Goal: Information Seeking & Learning: Check status

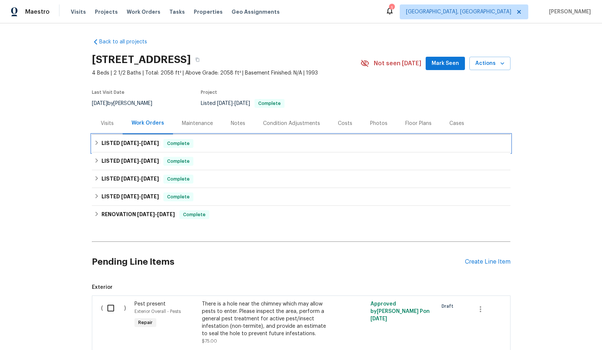
click at [141, 143] on span "9/23/25" at bounding box center [150, 142] width 18 height 5
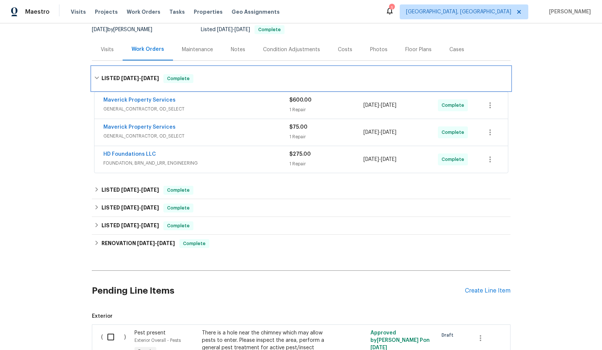
scroll to position [74, 0]
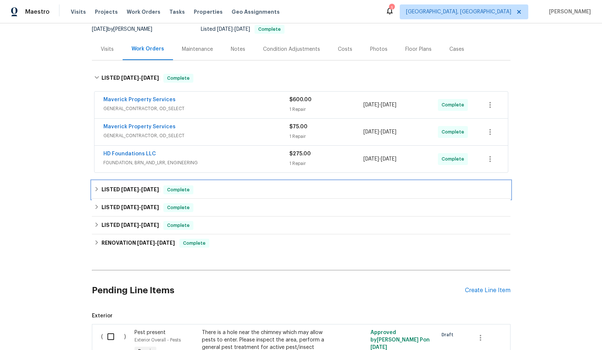
click at [147, 186] on h6 "LISTED 8/21/25 - 8/27/25" at bounding box center [129, 189] width 57 height 9
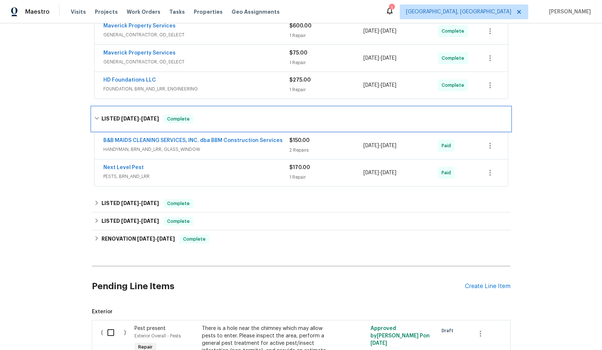
scroll to position [148, 0]
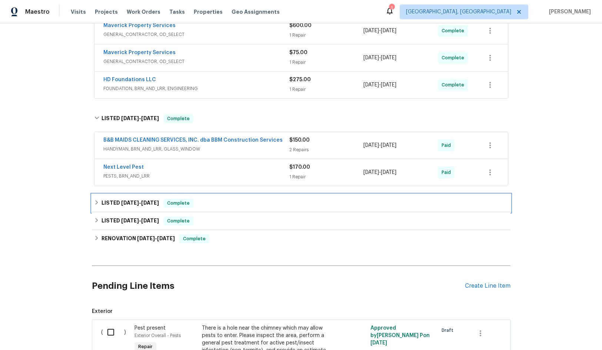
click at [142, 204] on span "7/8/25" at bounding box center [150, 202] width 18 height 5
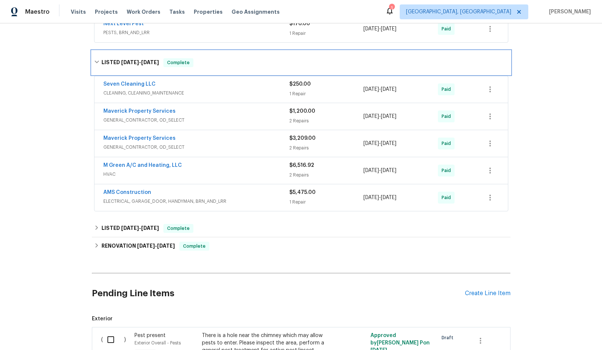
scroll to position [296, 0]
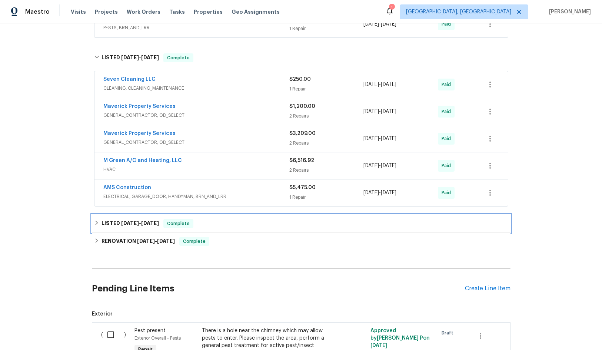
click at [148, 220] on span "2/26/25" at bounding box center [150, 222] width 18 height 5
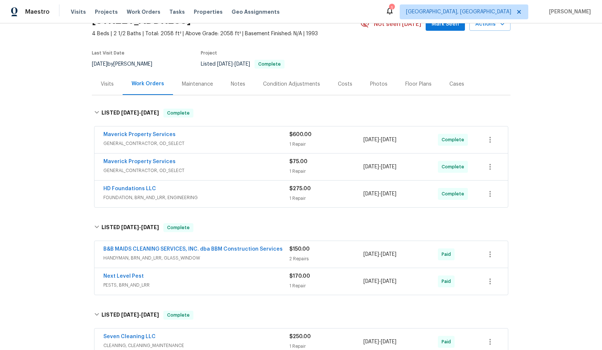
scroll to position [37, 0]
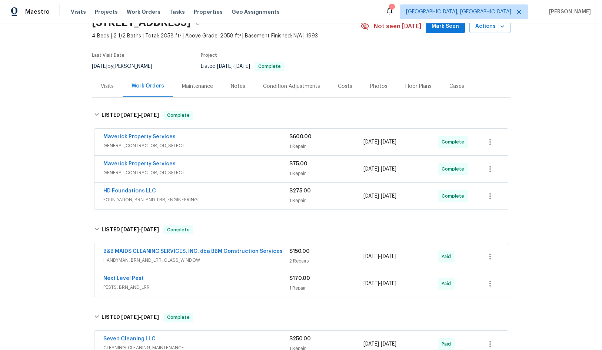
click at [353, 58] on section "2116 Wentworth Dr, Flower Mound, TX 75028 4 Beds | 2 1/2 Baths | Total: 2058 ft…" at bounding box center [301, 44] width 418 height 62
click at [107, 84] on div "Visits" at bounding box center [107, 86] width 13 height 7
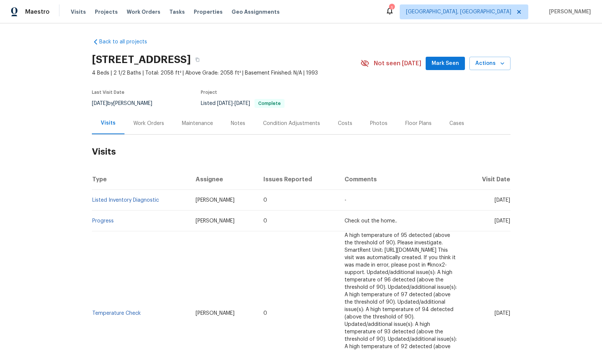
click at [149, 124] on div "Work Orders" at bounding box center [148, 123] width 31 height 7
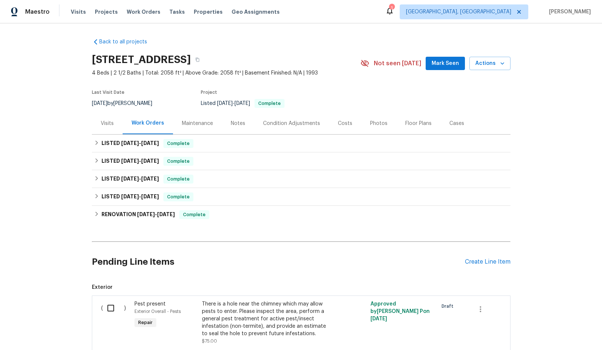
drag, startPoint x: 198, startPoint y: 119, endPoint x: 207, endPoint y: 138, distance: 21.2
click at [197, 120] on div "Maintenance" at bounding box center [197, 123] width 31 height 7
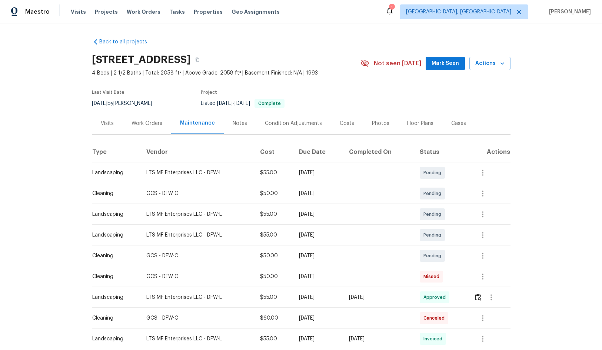
click at [272, 123] on div "Condition Adjustments" at bounding box center [293, 123] width 57 height 7
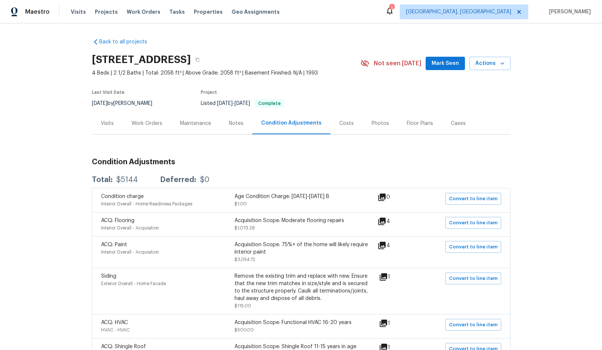
click at [344, 48] on div "Back to all projects 2116 Wentworth Dr, Flower Mound, TX 75028 4 Beds | 2 1/2 B…" at bounding box center [301, 246] width 418 height 428
click at [350, 80] on section "2116 Wentworth Dr, Flower Mound, TX 75028 4 Beds | 2 1/2 Baths | Total: 2058 ft…" at bounding box center [301, 81] width 418 height 62
click at [329, 86] on div "Last Visit Date 8/28/2025 by Andrew Kempka Project Listed 9/4/2025 - 9/23/2025 …" at bounding box center [217, 99] width 251 height 27
click at [181, 123] on div "Maintenance" at bounding box center [195, 123] width 31 height 7
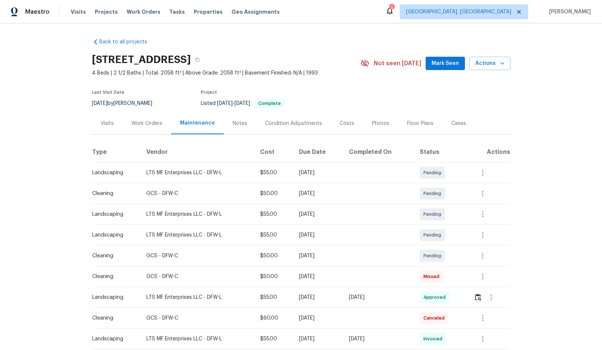
click at [140, 121] on div "Work Orders" at bounding box center [146, 123] width 31 height 7
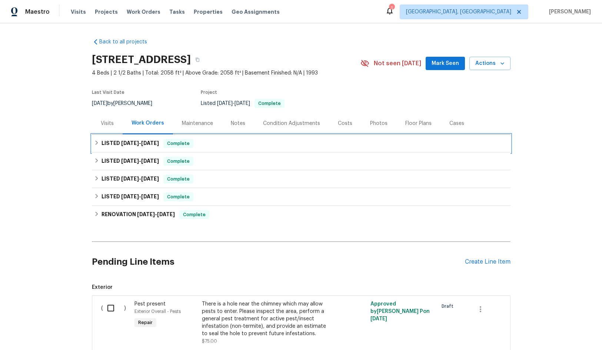
click at [144, 144] on span "9/23/25" at bounding box center [150, 142] width 18 height 5
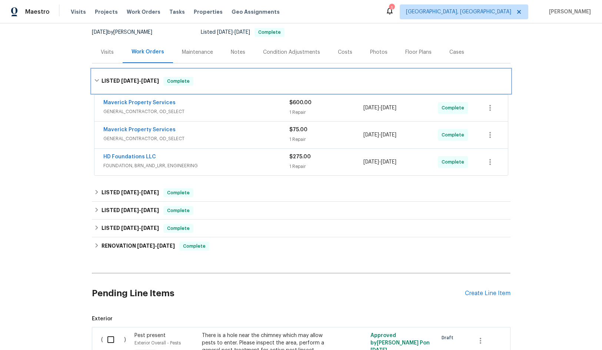
scroll to position [74, 0]
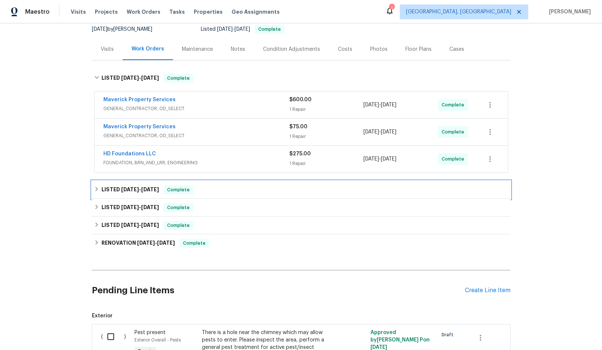
click at [152, 187] on span "8/27/25" at bounding box center [150, 189] width 18 height 5
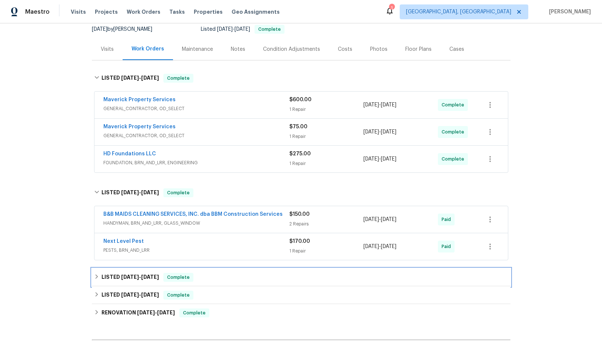
click at [144, 278] on span "7/8/25" at bounding box center [150, 276] width 18 height 5
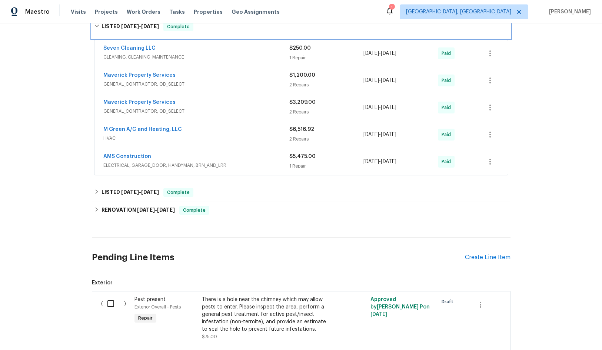
scroll to position [370, 0]
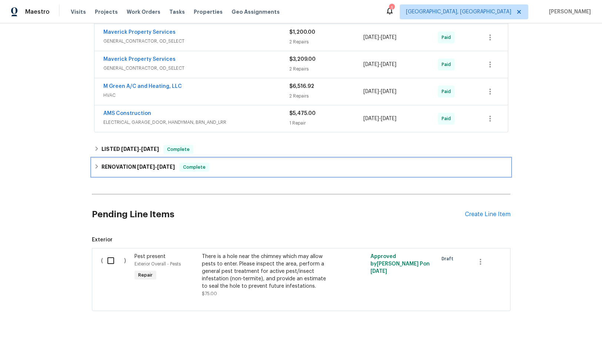
click at [145, 164] on span "2/6/25" at bounding box center [146, 166] width 18 height 5
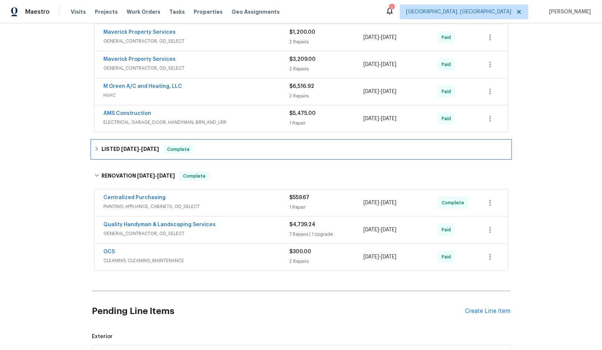
click at [146, 150] on span "2/26/25" at bounding box center [150, 148] width 18 height 5
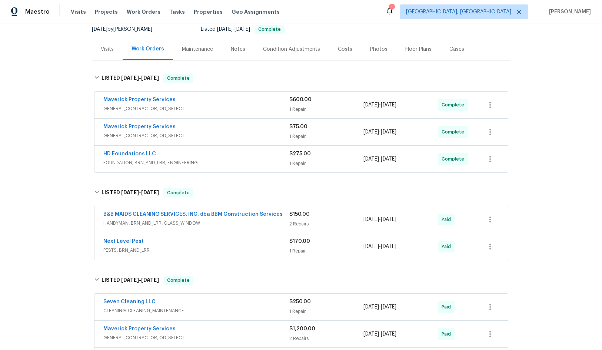
scroll to position [37, 0]
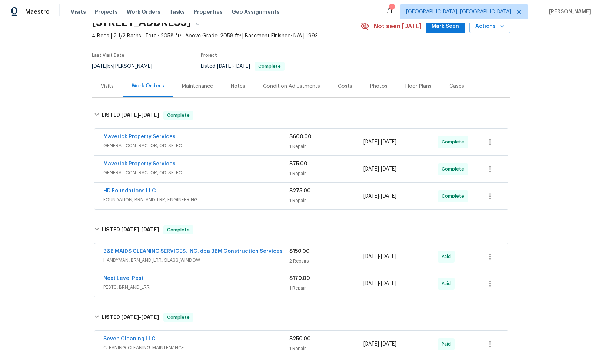
click at [251, 135] on div "Maverick Property Services" at bounding box center [196, 137] width 186 height 9
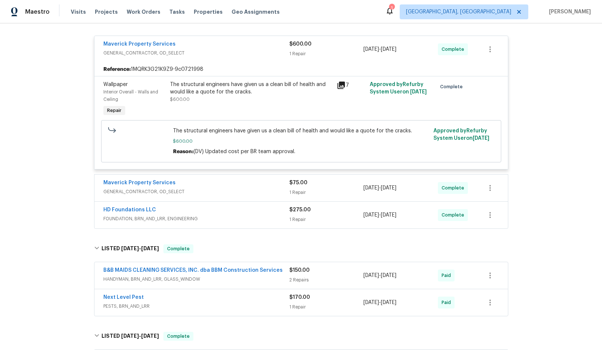
scroll to position [148, 0]
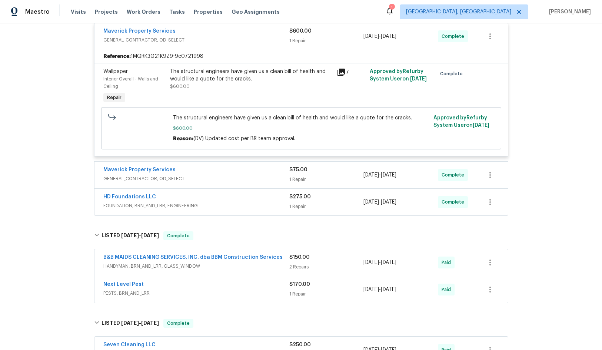
click at [254, 170] on div "Maverick Property Services" at bounding box center [196, 170] width 186 height 9
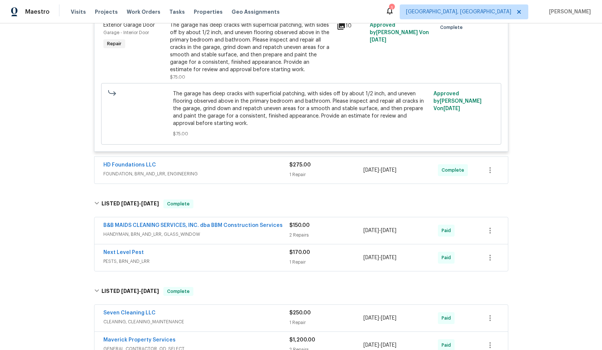
scroll to position [370, 0]
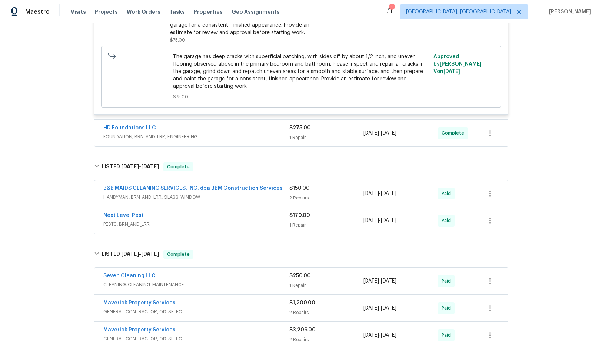
click at [255, 193] on div "B&B MAIDS CLEANING SERVICES, INC. dba BBM Construction Services" at bounding box center [196, 188] width 186 height 9
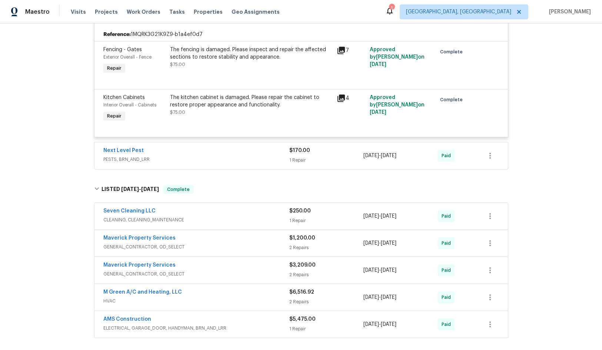
scroll to position [555, 0]
click at [248, 208] on div "Seven Cleaning LLC" at bounding box center [196, 210] width 186 height 9
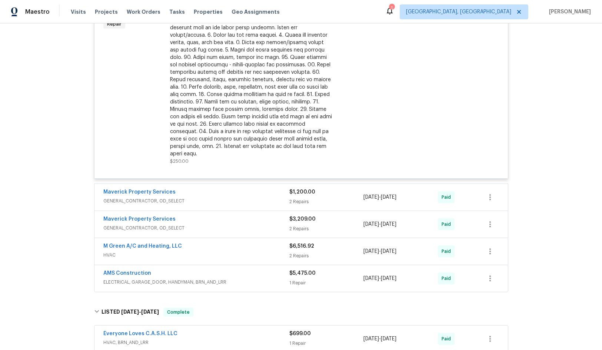
scroll to position [815, 0]
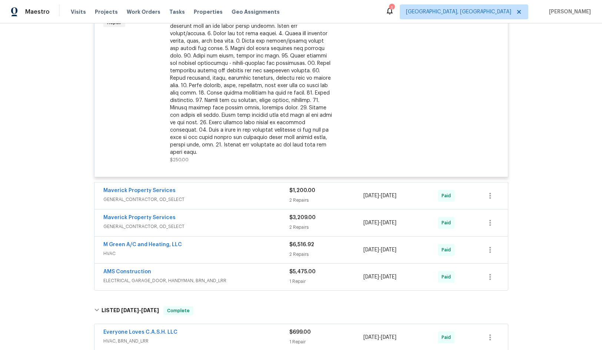
click at [249, 195] on span "GENERAL_CONTRACTOR, OD_SELECT" at bounding box center [196, 198] width 186 height 7
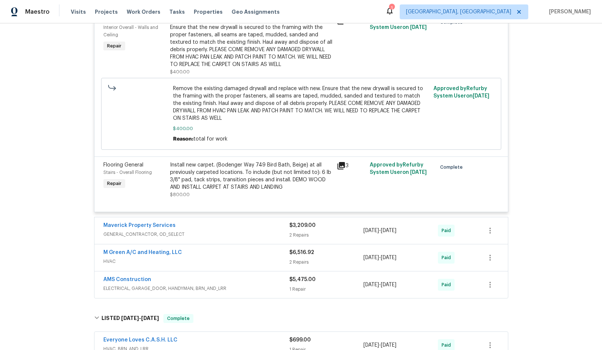
scroll to position [1037, 0]
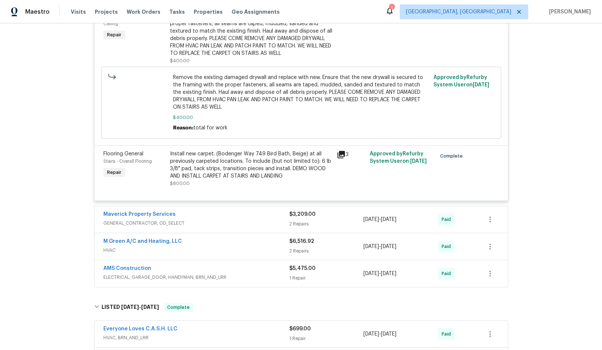
click at [248, 210] on div "Maverick Property Services" at bounding box center [196, 214] width 186 height 9
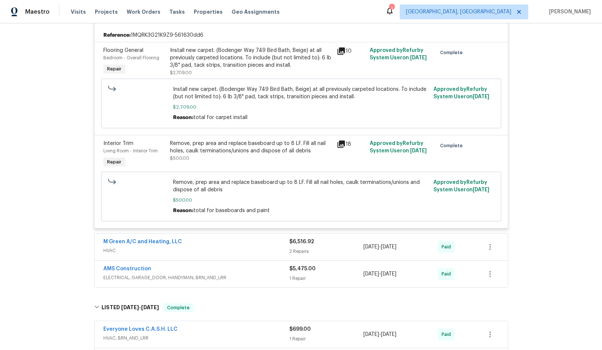
scroll to position [1259, 0]
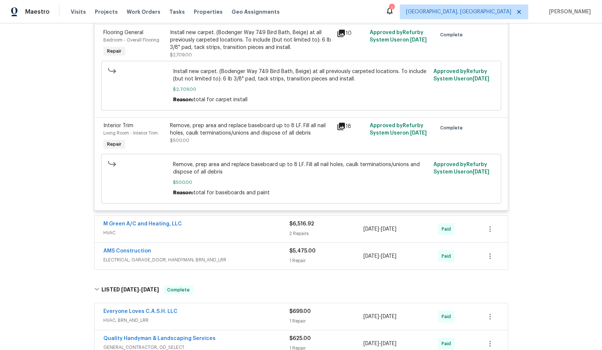
click at [250, 229] on span "HVAC" at bounding box center [196, 232] width 186 height 7
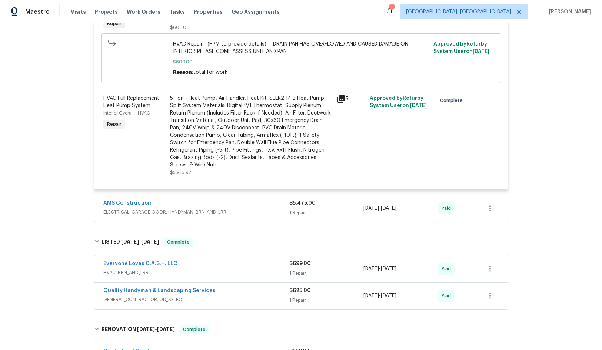
scroll to position [1555, 0]
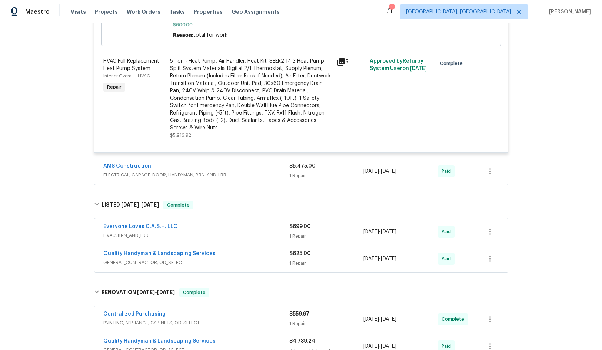
click at [252, 163] on div "AMS Construction" at bounding box center [196, 166] width 186 height 9
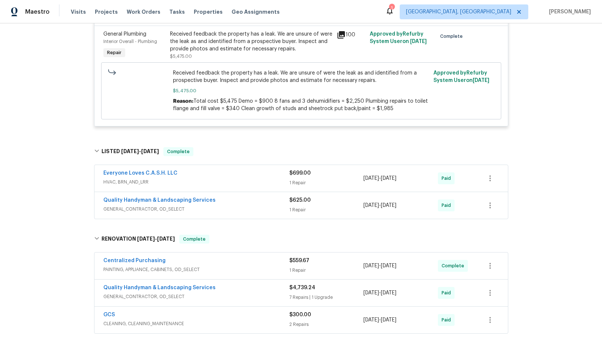
scroll to position [1740, 0]
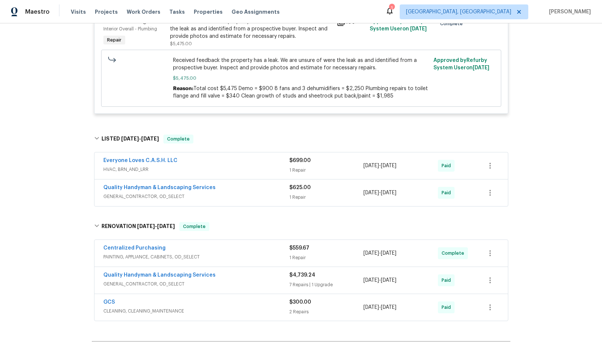
click at [248, 166] on span "HVAC, BRN_AND_LRR" at bounding box center [196, 169] width 186 height 7
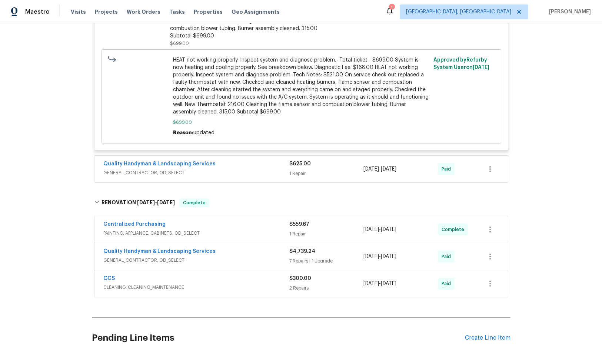
scroll to position [1962, 0]
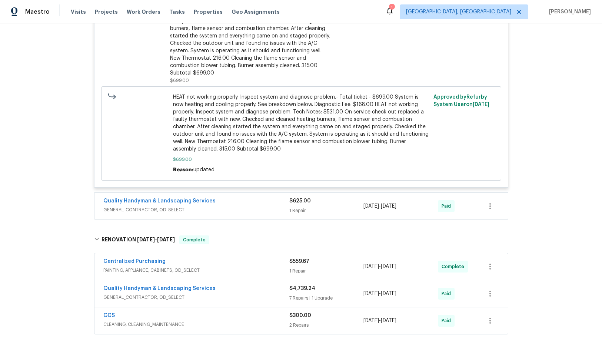
click at [258, 197] on div "Quality Handyman & Landscaping Services" at bounding box center [196, 201] width 186 height 9
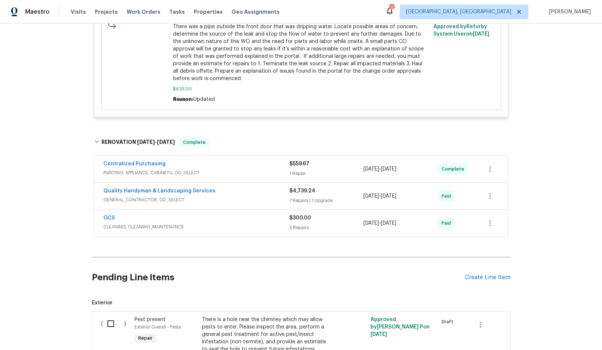
scroll to position [2296, 0]
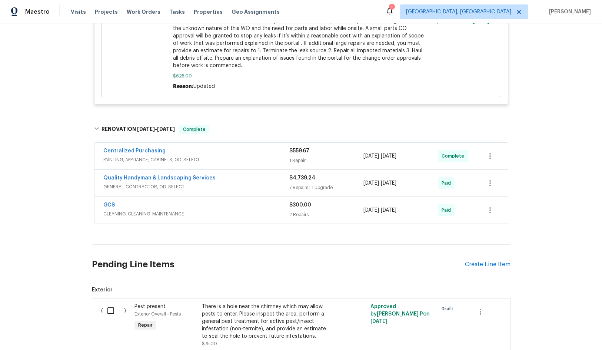
click at [244, 147] on div "Centralized Purchasing" at bounding box center [196, 151] width 186 height 9
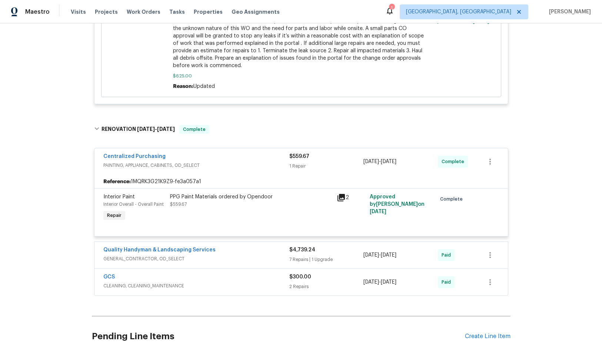
scroll to position [2333, 0]
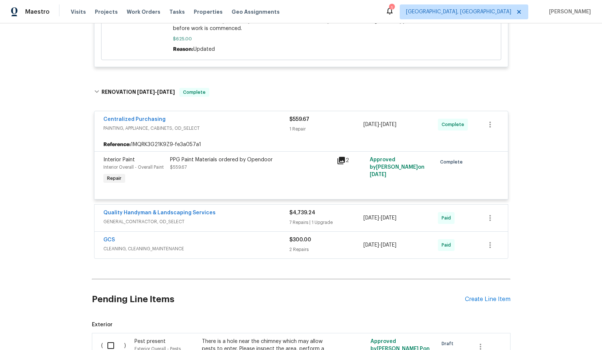
click at [246, 209] on div "Quality Handyman & Landscaping Services" at bounding box center [196, 213] width 186 height 9
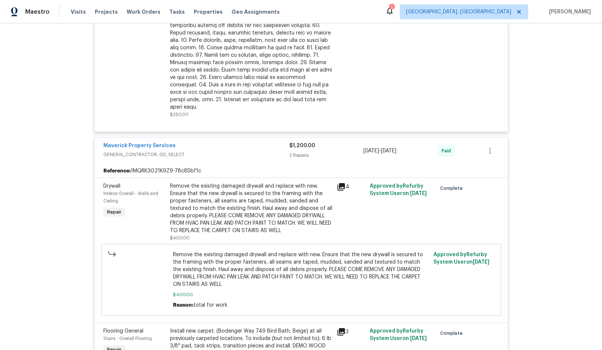
scroll to position [806, 0]
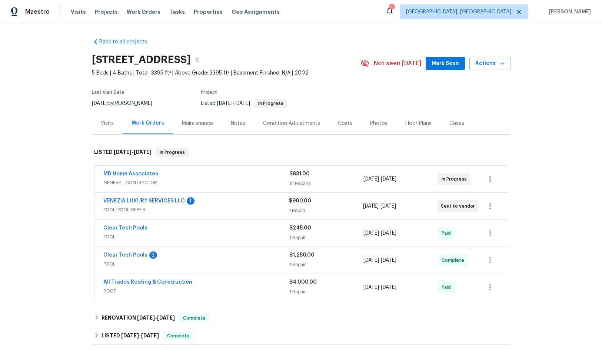
click at [203, 174] on div "MD Home Associates" at bounding box center [196, 174] width 186 height 9
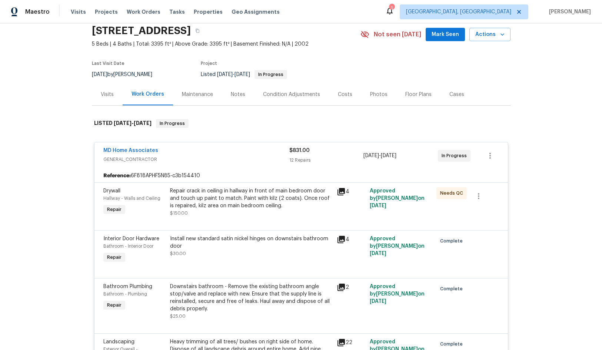
scroll to position [37, 0]
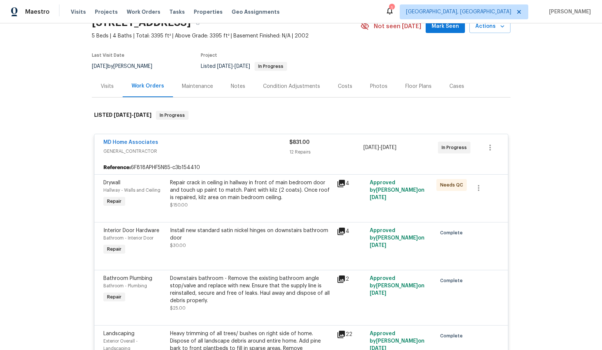
click at [257, 150] on span "GENERAL_CONTRACTOR" at bounding box center [196, 150] width 186 height 7
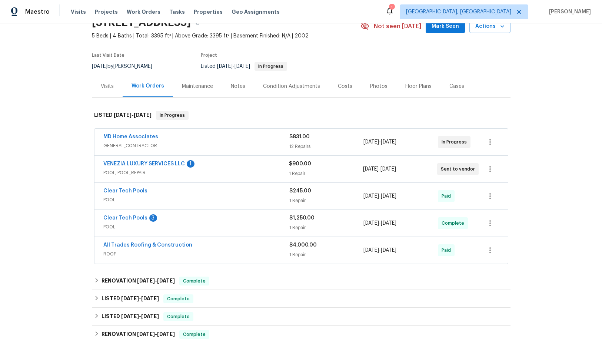
click at [254, 143] on span "GENERAL_CONTRACTOR" at bounding box center [196, 145] width 186 height 7
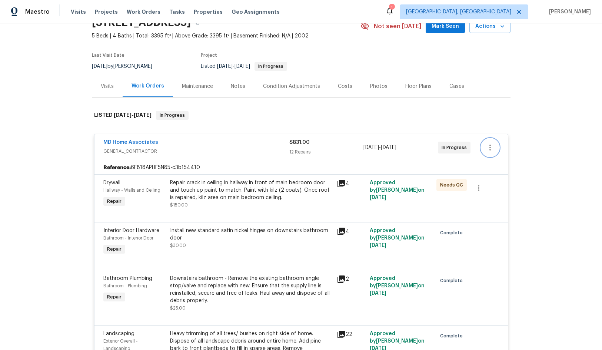
click at [486, 147] on icon "button" at bounding box center [489, 147] width 9 height 9
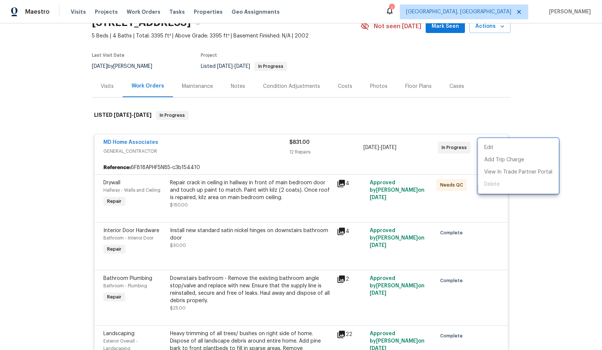
click at [253, 164] on div at bounding box center [301, 175] width 602 height 350
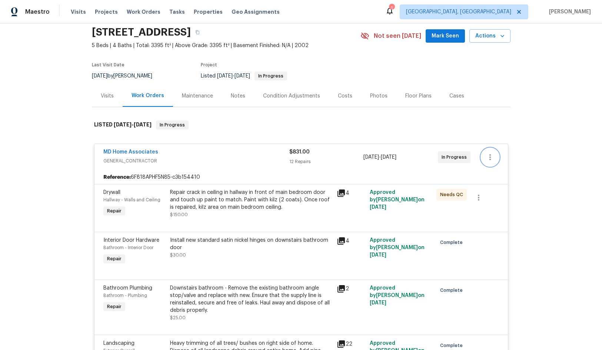
scroll to position [0, 0]
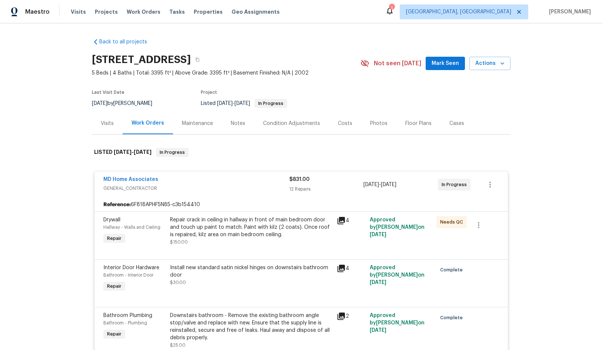
click at [295, 125] on div "Condition Adjustments" at bounding box center [291, 123] width 57 height 7
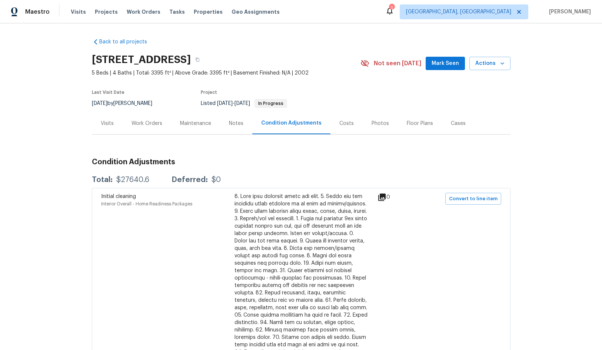
click at [153, 123] on div "Work Orders" at bounding box center [146, 123] width 31 height 7
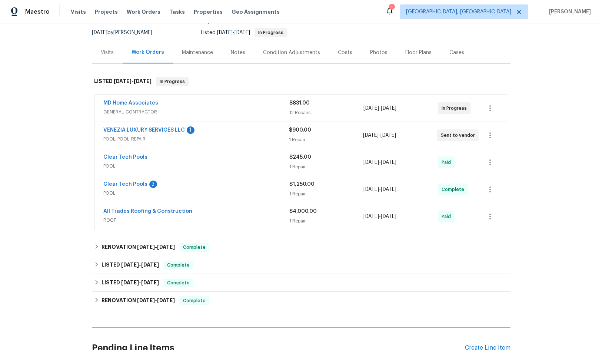
scroll to position [74, 0]
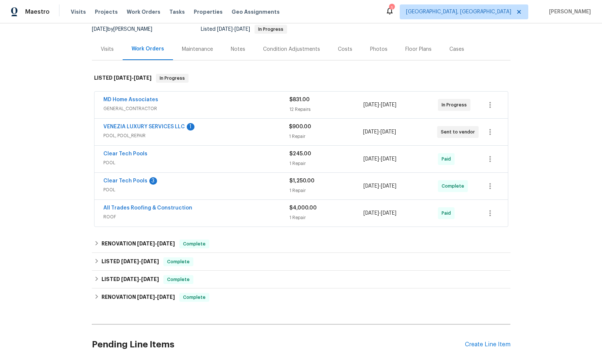
click at [243, 133] on span "POOL, POOL_REPAIR" at bounding box center [196, 135] width 186 height 7
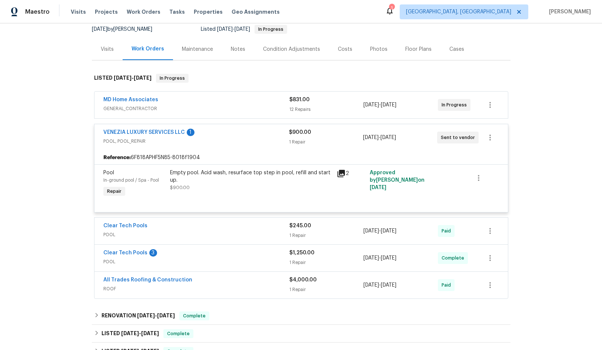
click at [247, 109] on span "GENERAL_CONTRACTOR" at bounding box center [196, 108] width 186 height 7
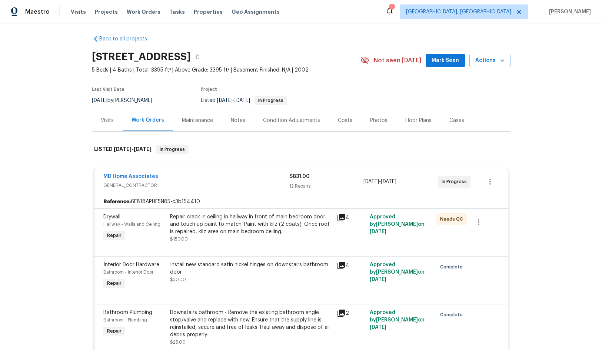
scroll to position [0, 0]
